Goal: Find specific page/section: Find specific page/section

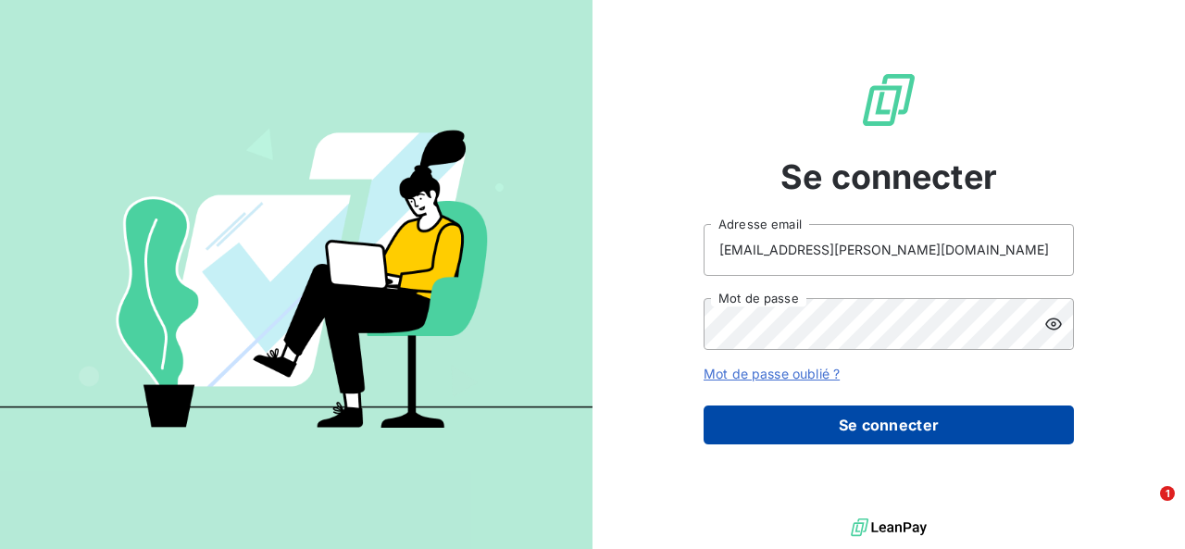
click at [869, 419] on button "Se connecter" at bounding box center [889, 425] width 370 height 39
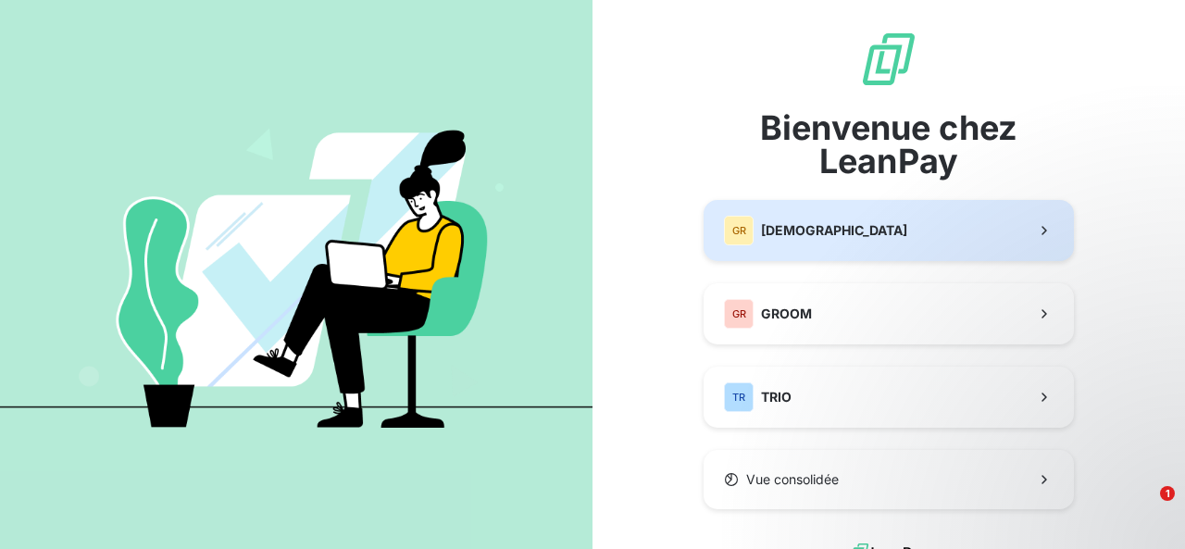
click at [869, 228] on button "GR GREENWISHES" at bounding box center [889, 230] width 370 height 61
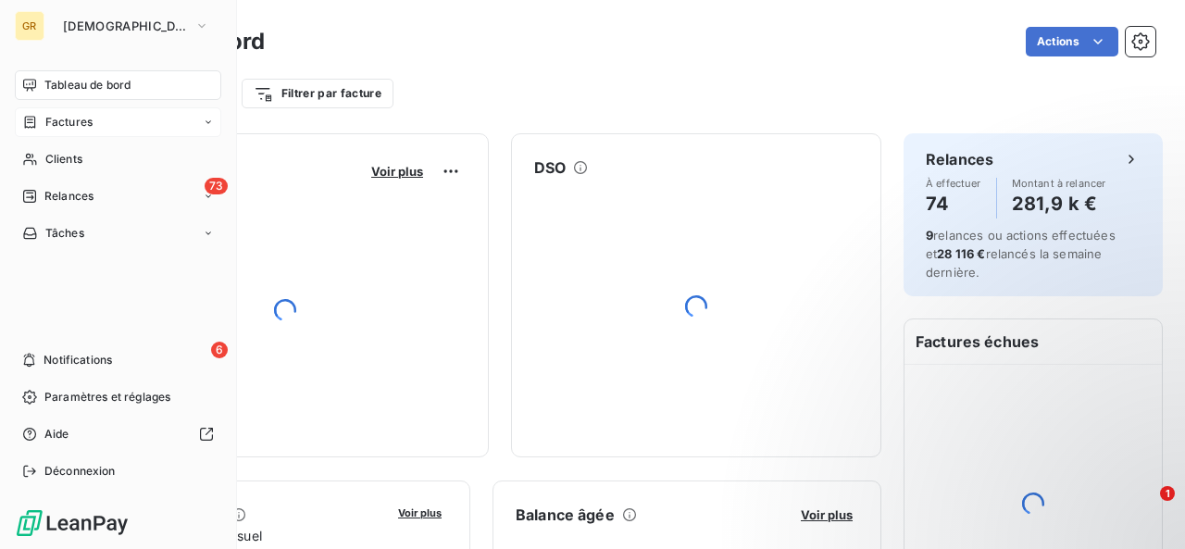
click at [46, 121] on span "Factures" at bounding box center [68, 122] width 47 height 17
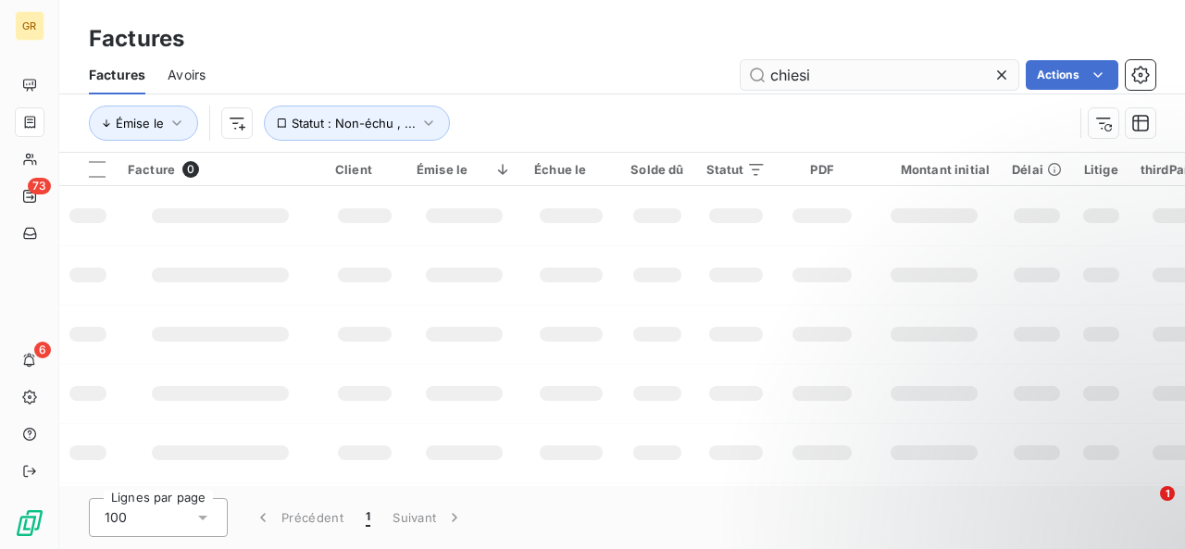
click at [855, 69] on input "chiesi" at bounding box center [880, 75] width 278 height 30
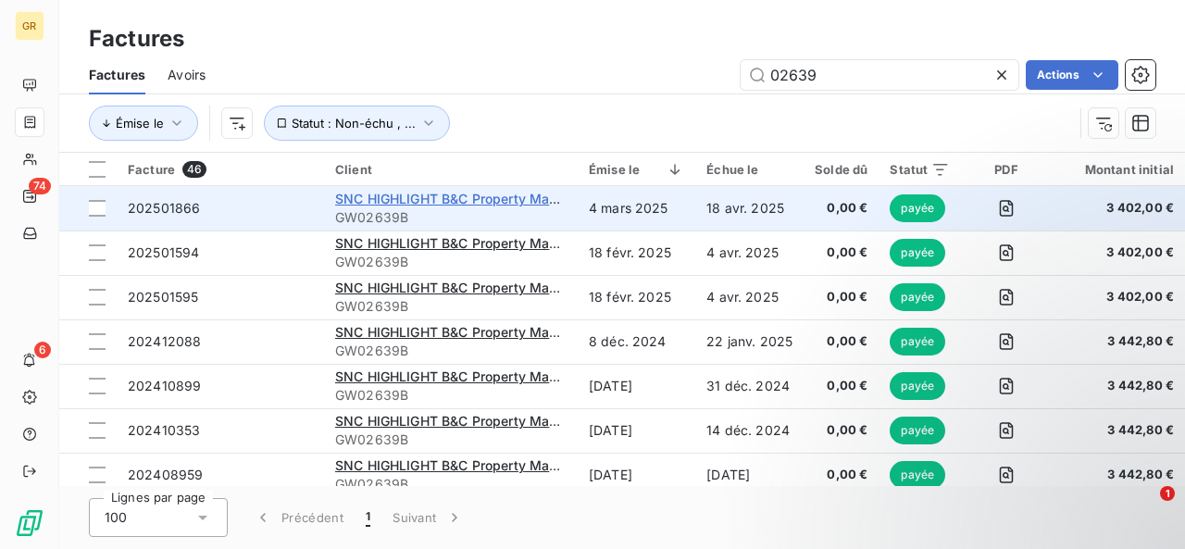
type input "02639"
click at [485, 192] on span "SNC HIGHLIGHT B&C Property Management" at bounding box center [473, 199] width 277 height 16
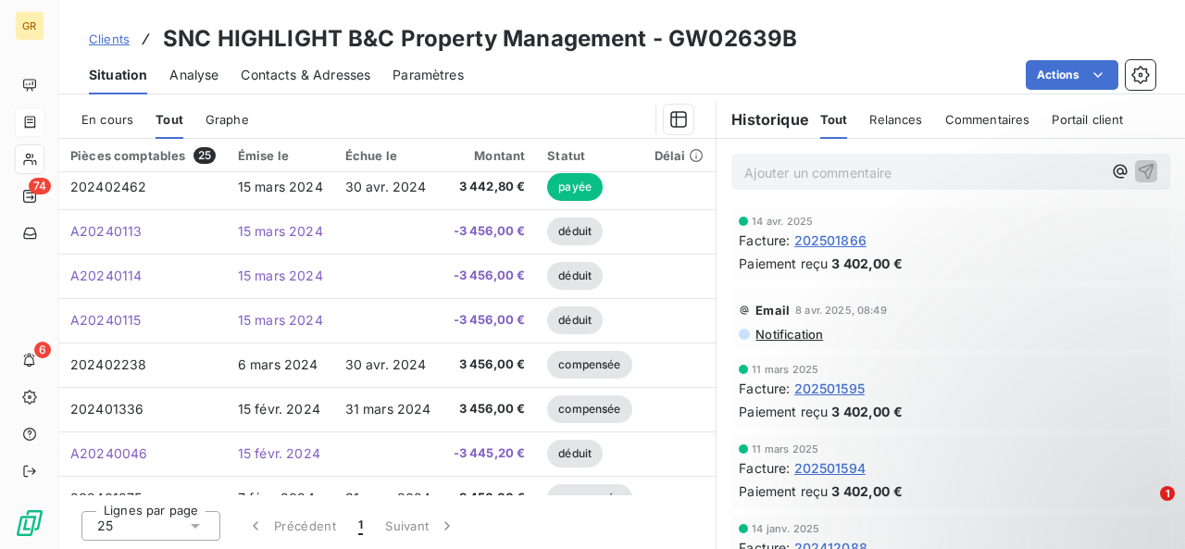
scroll to position [650, 0]
